Goal: Find specific page/section: Find specific page/section

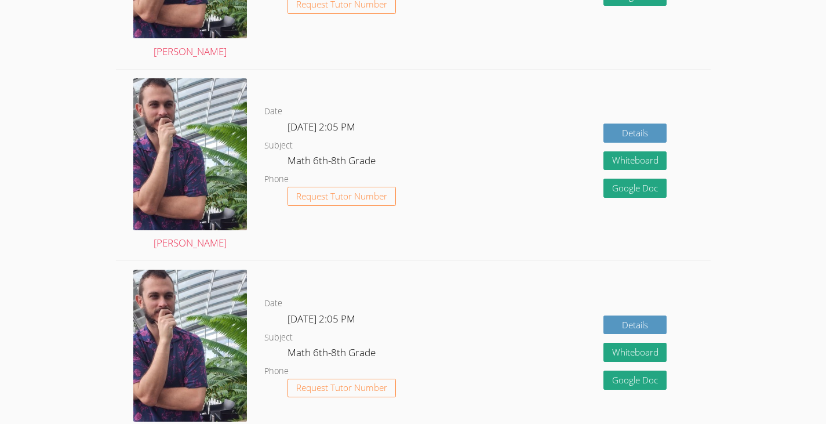
scroll to position [855, 0]
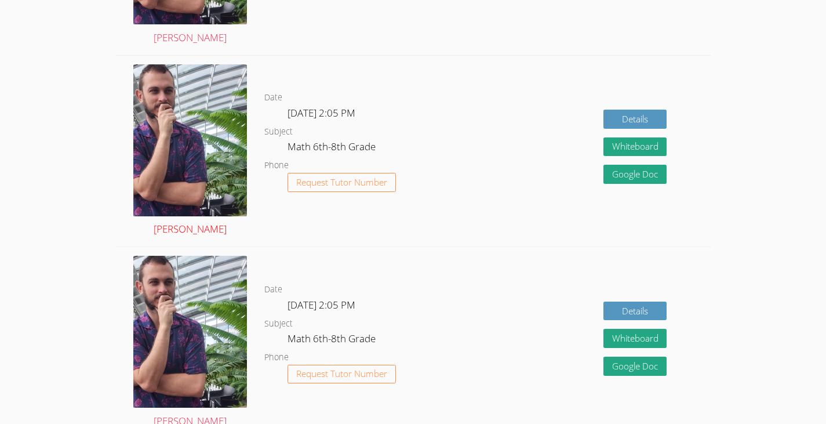
click at [168, 163] on img at bounding box center [190, 140] width 114 height 152
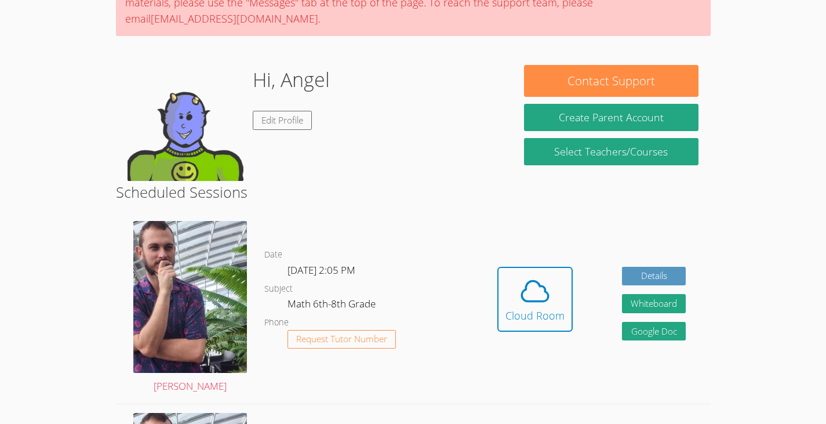
scroll to position [148, 0]
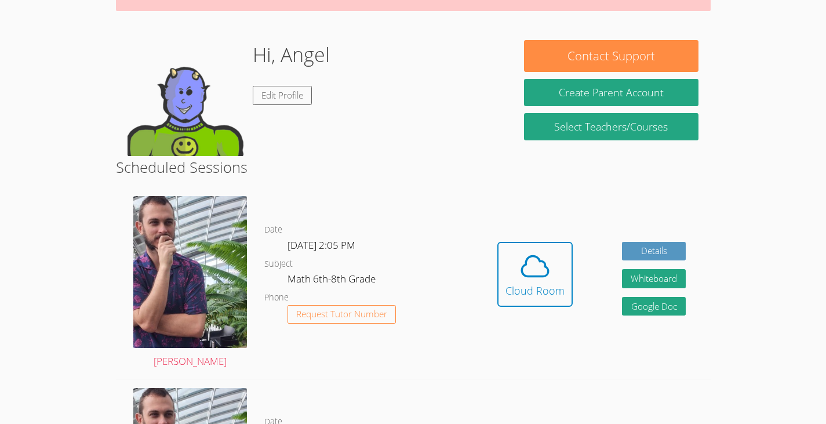
click at [130, 96] on img at bounding box center [186, 98] width 116 height 116
click at [184, 116] on img at bounding box center [186, 98] width 116 height 116
click at [184, 227] on img at bounding box center [190, 272] width 114 height 152
